Goal: Transaction & Acquisition: Purchase product/service

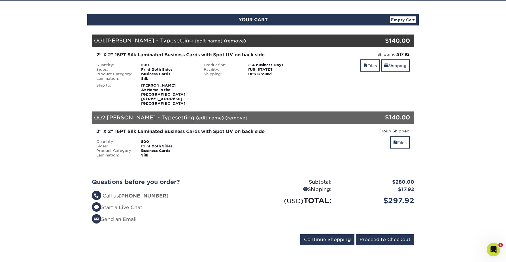
scroll to position [52, 0]
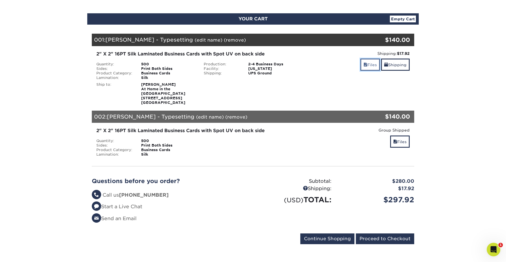
click at [372, 63] on link "Files" at bounding box center [370, 65] width 20 height 12
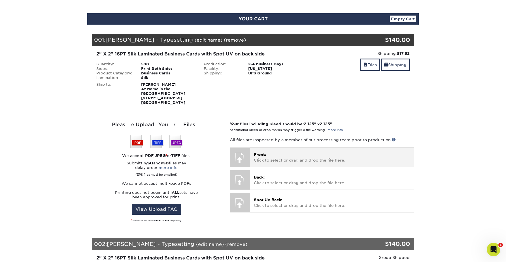
click at [242, 159] on div at bounding box center [240, 158] width 20 height 20
click at [241, 156] on div at bounding box center [240, 158] width 20 height 20
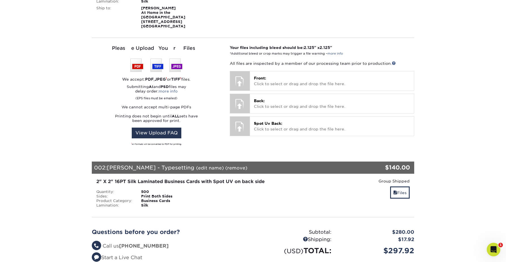
scroll to position [128, 0]
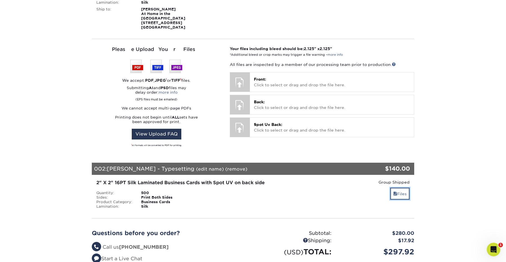
click at [402, 192] on link "Files" at bounding box center [400, 194] width 20 height 12
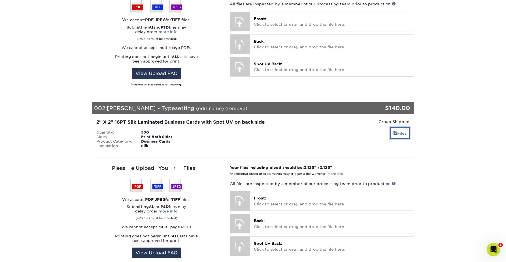
scroll to position [190, 0]
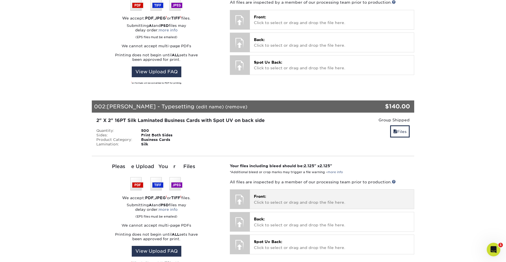
click at [399, 194] on p "Front: Click to select or drag and drop the file here." at bounding box center [332, 200] width 156 height 12
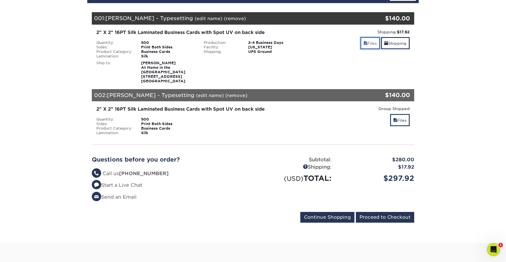
click at [365, 42] on link "Files" at bounding box center [370, 43] width 20 height 12
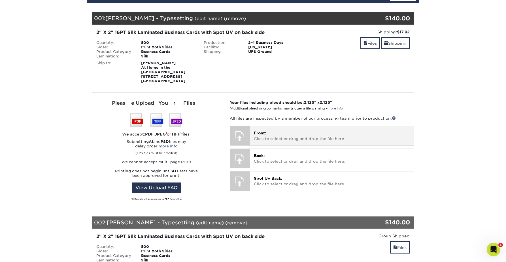
click at [267, 137] on p "Front: Click to select or drag and drop the file here." at bounding box center [332, 136] width 156 height 12
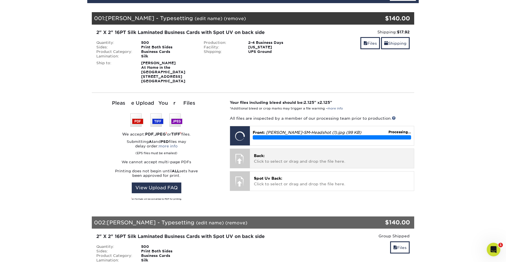
click at [255, 156] on p "Back: Click to select or drag and drop the file here." at bounding box center [332, 159] width 156 height 12
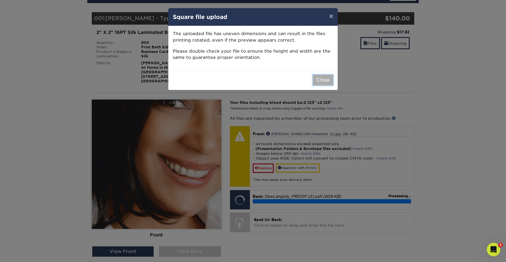
click at [322, 80] on button "Close" at bounding box center [323, 80] width 20 height 11
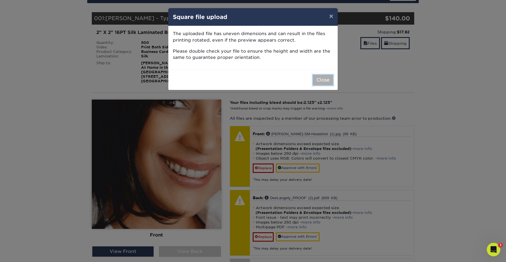
click at [324, 77] on button "Close" at bounding box center [323, 80] width 20 height 11
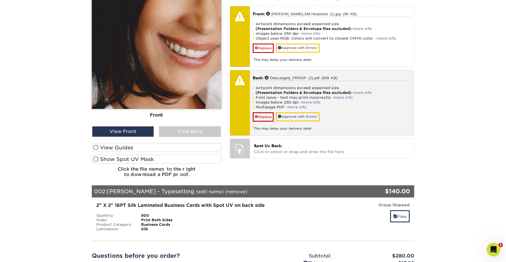
scroll to position [195, 0]
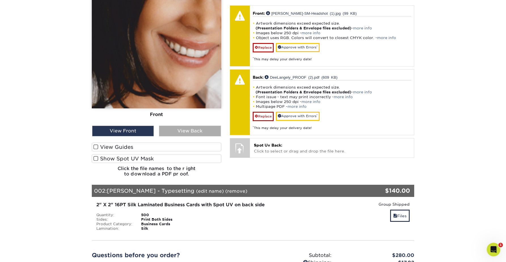
click at [182, 128] on div "View Back" at bounding box center [190, 131] width 62 height 11
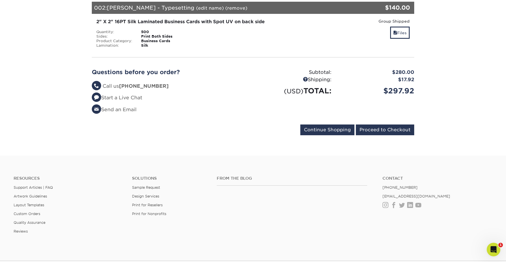
scroll to position [378, 0]
click at [388, 124] on input "Proceed to Checkout" at bounding box center [385, 129] width 58 height 11
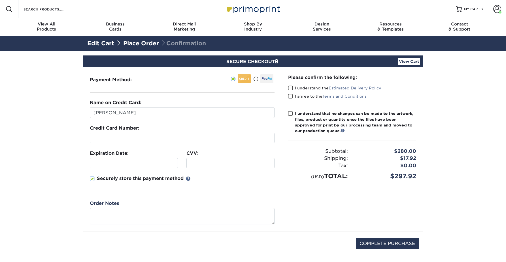
click at [124, 142] on div at bounding box center [182, 138] width 185 height 10
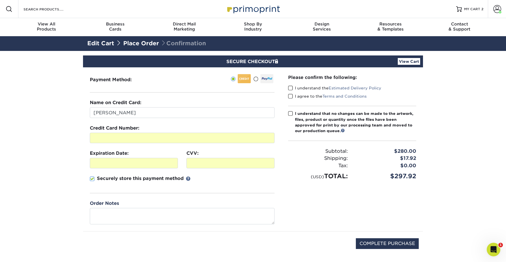
click at [289, 87] on span at bounding box center [290, 88] width 5 height 5
click at [0, 0] on input "I understand the Estimated Delivery Policy" at bounding box center [0, 0] width 0 height 0
click at [291, 94] on span at bounding box center [290, 96] width 5 height 5
click at [0, 0] on input "I agree to the Terms and Conditions" at bounding box center [0, 0] width 0 height 0
click at [291, 115] on span at bounding box center [290, 113] width 5 height 5
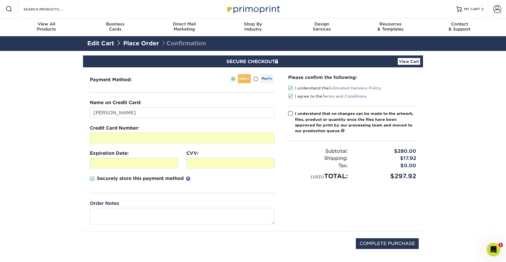
click at [0, 0] on input "I understand that no changes can be made to the artwork, files, product or quan…" at bounding box center [0, 0] width 0 height 0
click at [379, 244] on input "COMPLETE PURCHASE" at bounding box center [387, 243] width 63 height 11
type input "PROCESSING, PLEASE WAIT..."
